Goal: Task Accomplishment & Management: Manage account settings

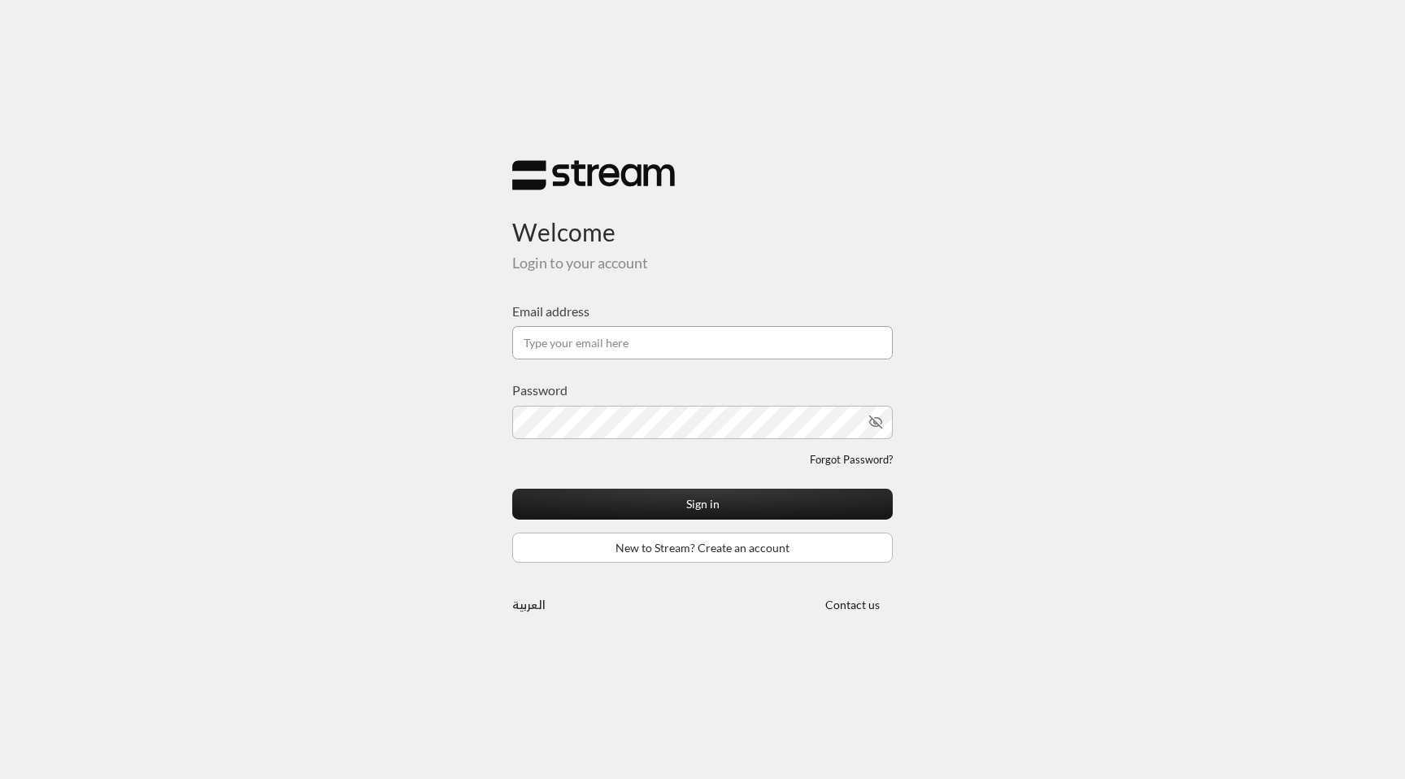
click at [590, 342] on input "Email address" at bounding box center [702, 342] width 381 height 33
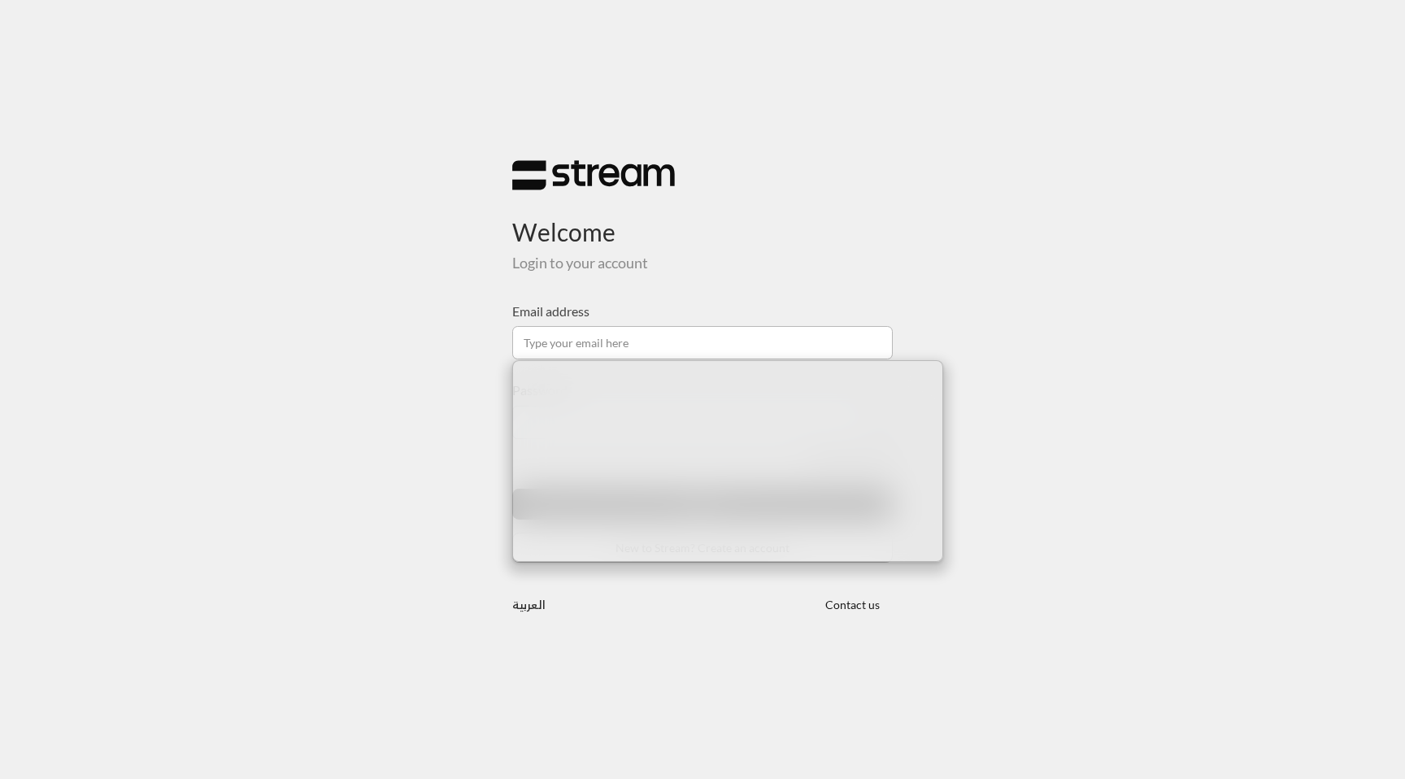
click at [473, 410] on div "Welcome Login to your account Email address Password Forgot Password? Sign in N…" at bounding box center [702, 389] width 1405 height 779
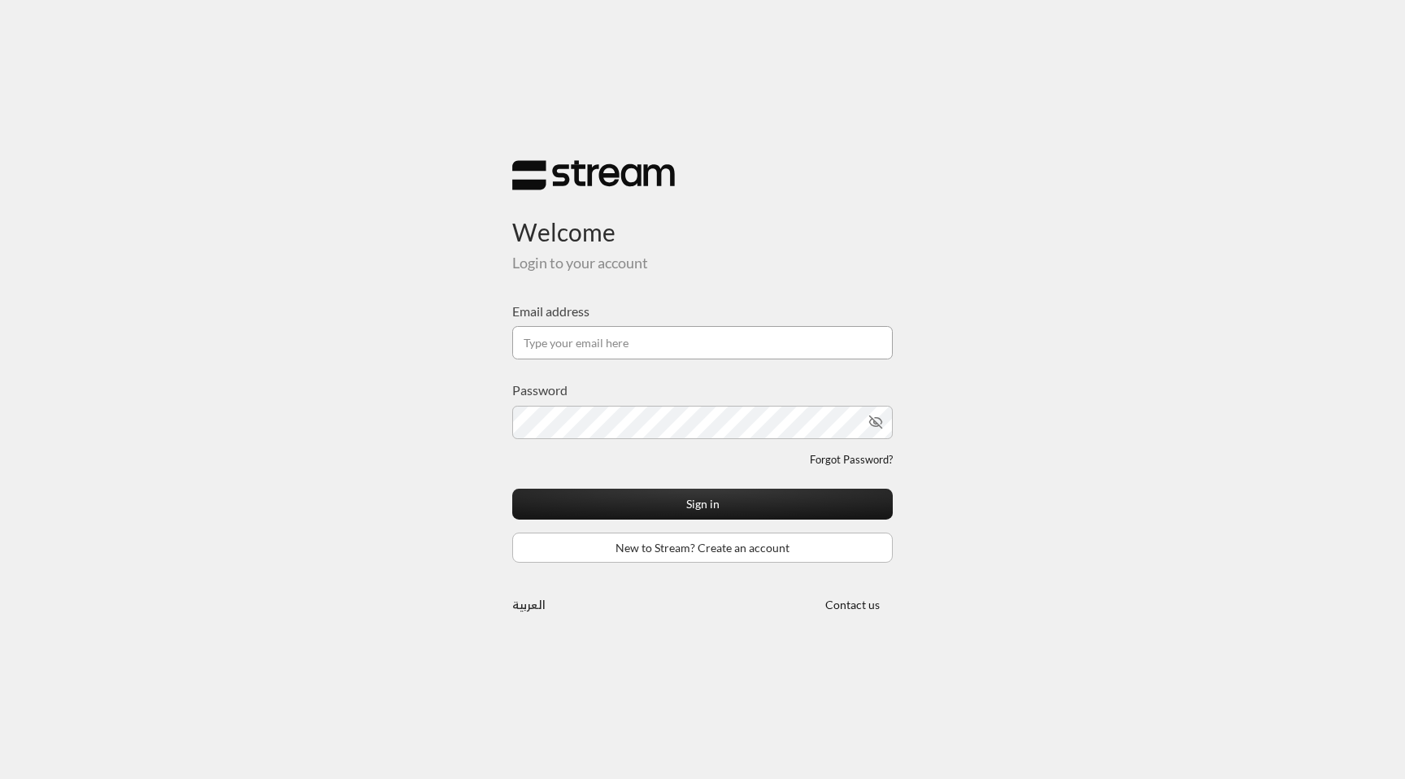
click at [565, 351] on input "Email address" at bounding box center [702, 342] width 381 height 33
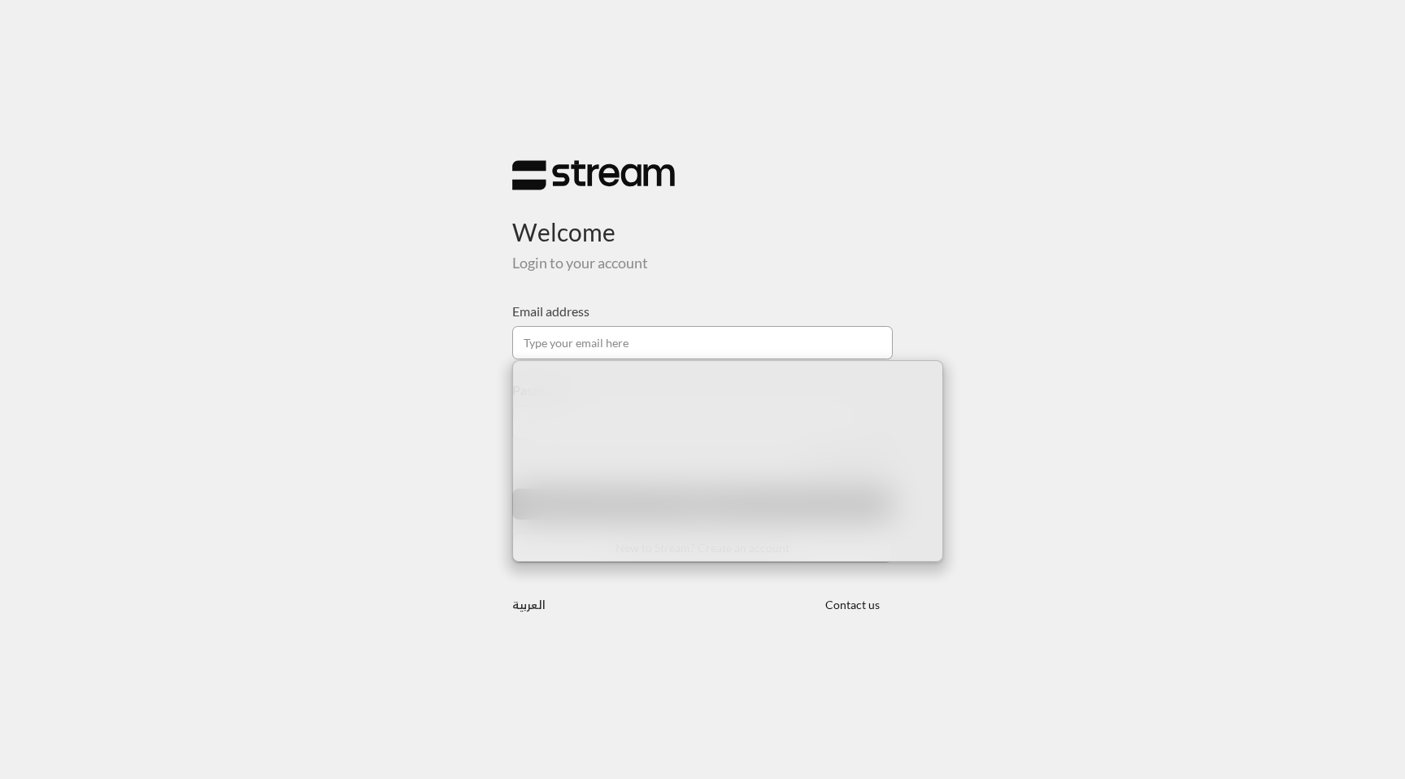
click at [707, 347] on input "Email address" at bounding box center [702, 342] width 381 height 33
paste input "[EMAIL_ADDRESS][DOMAIN_NAME]"
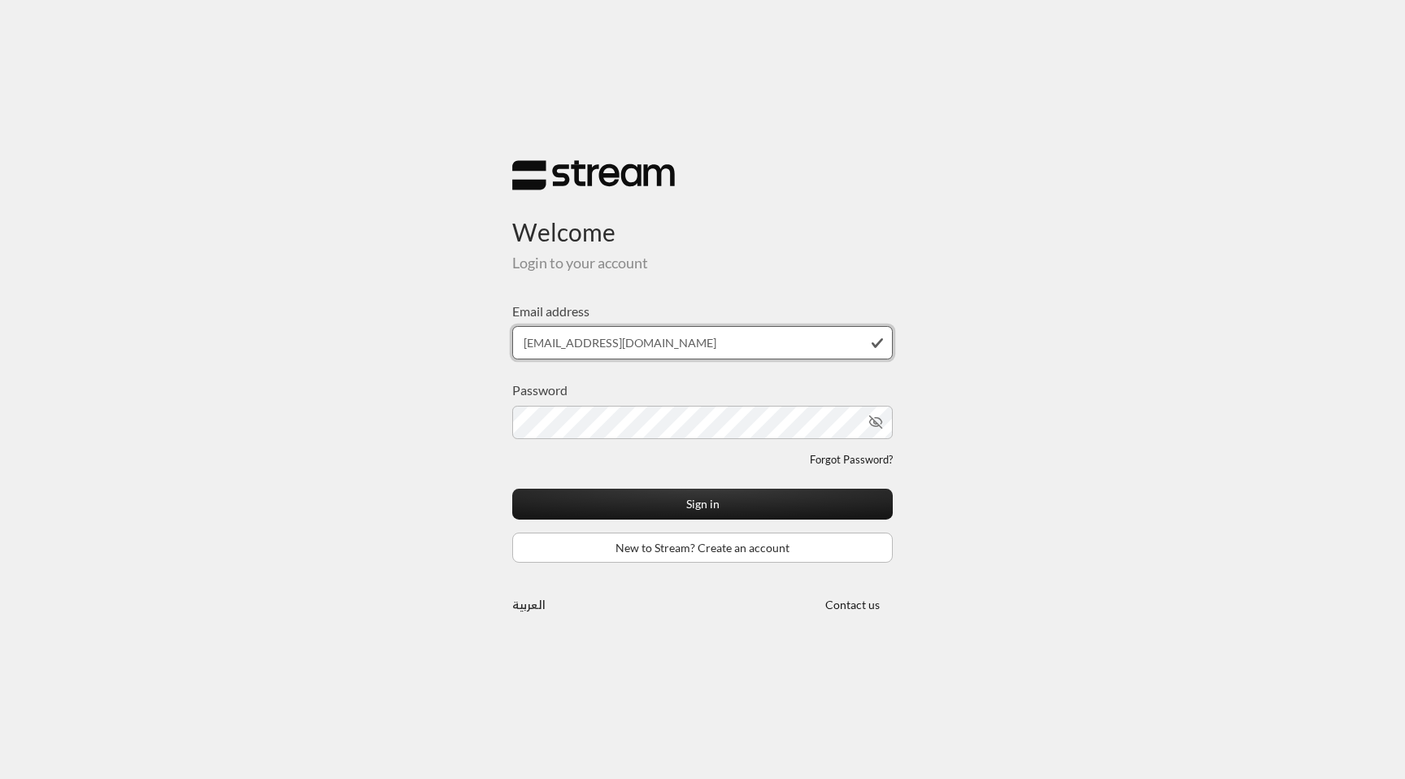
type input "[EMAIL_ADDRESS][DOMAIN_NAME]"
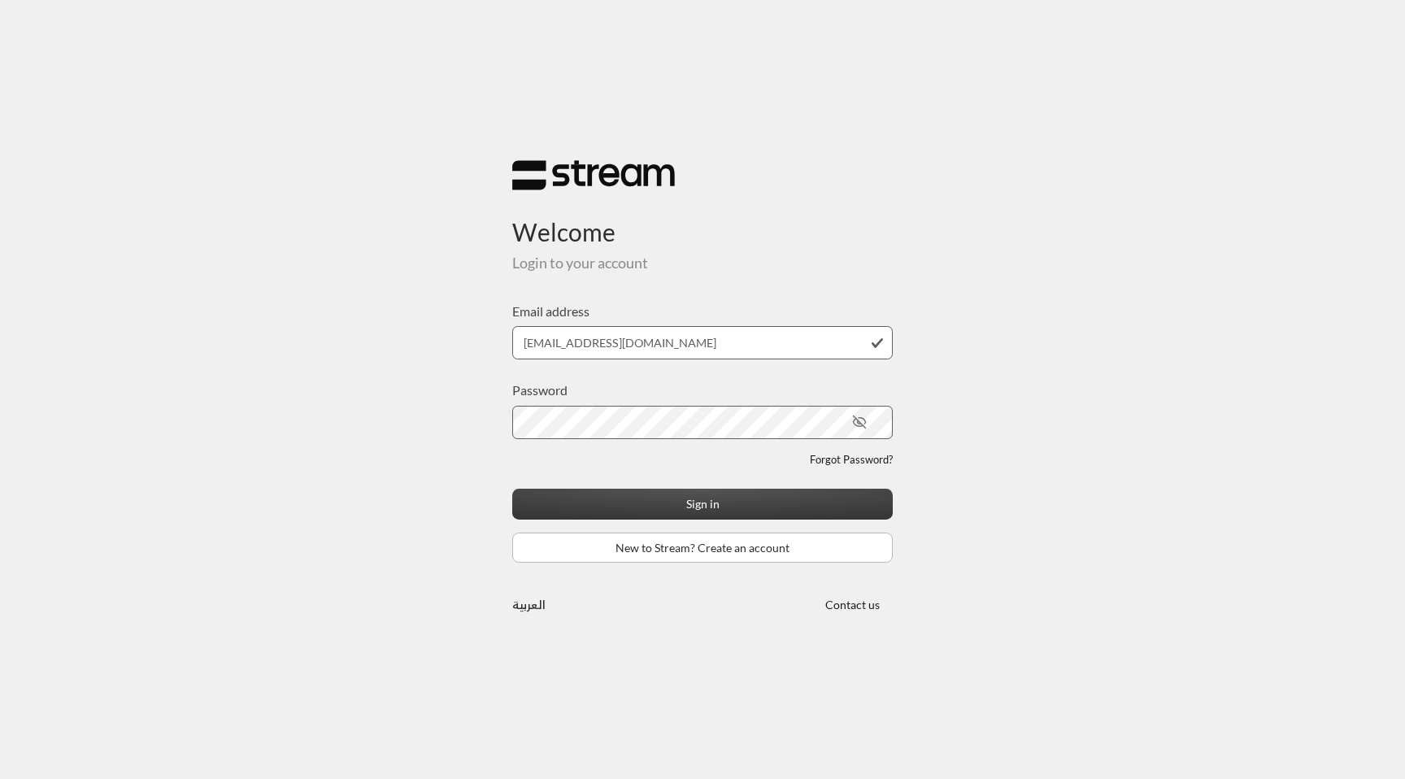
click at [766, 505] on button "Sign in" at bounding box center [702, 504] width 381 height 30
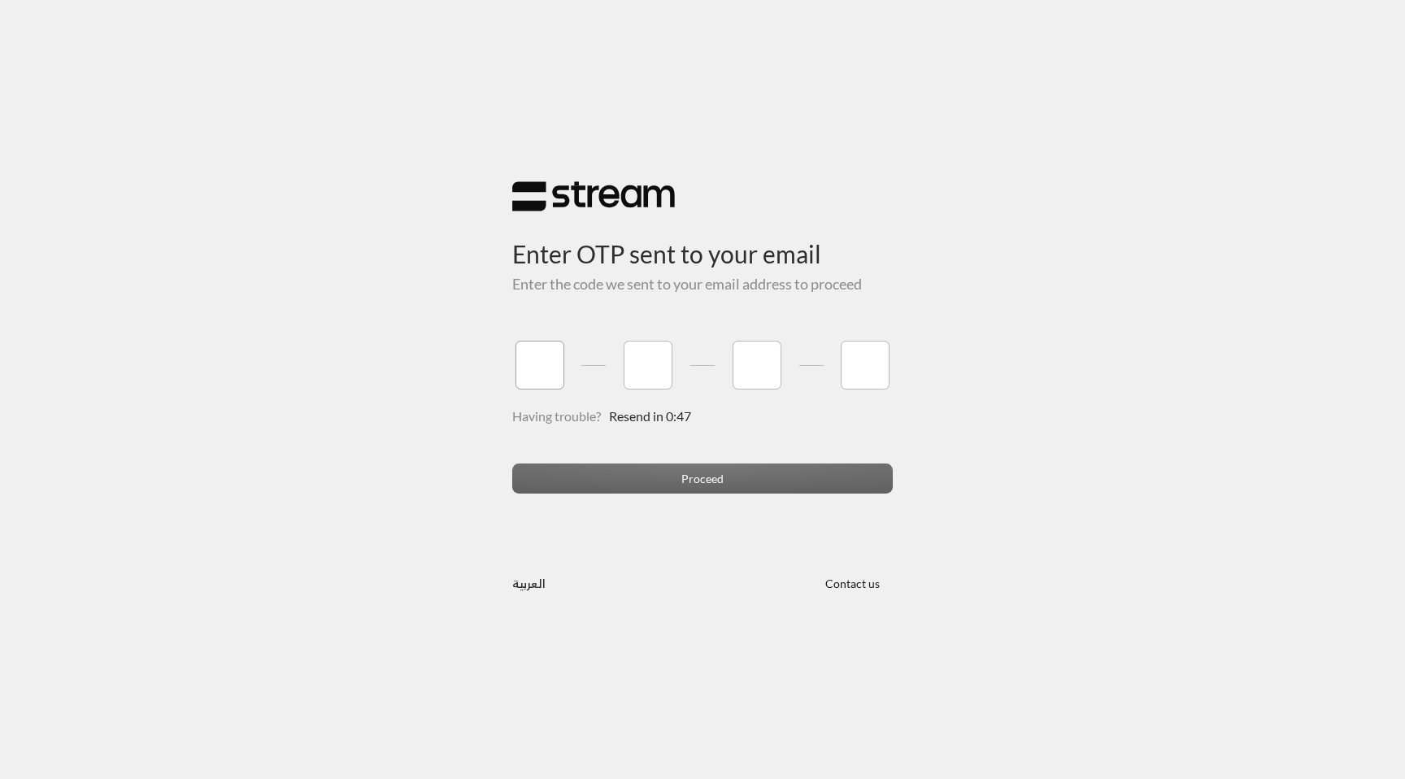
paste input "5"
type input "5"
type input "3"
type input "5"
